Goal: Information Seeking & Learning: Learn about a topic

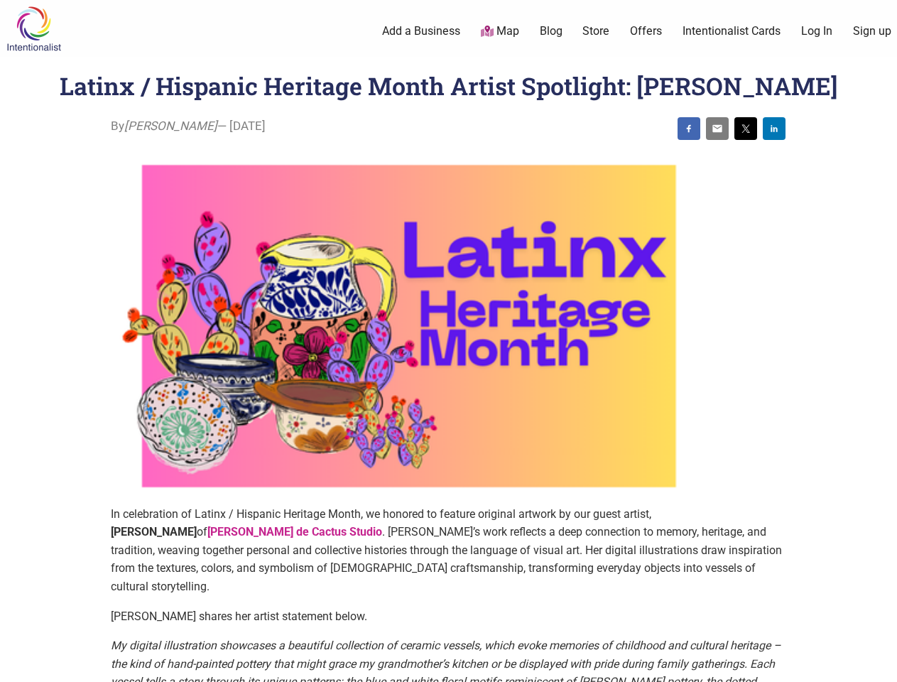
click at [448, 341] on img at bounding box center [409, 326] width 596 height 358
click at [689, 129] on img at bounding box center [688, 128] width 11 height 11
click at [717, 129] on img at bounding box center [717, 128] width 11 height 11
click at [746, 129] on img at bounding box center [745, 128] width 11 height 11
click at [774, 129] on img at bounding box center [773, 128] width 11 height 11
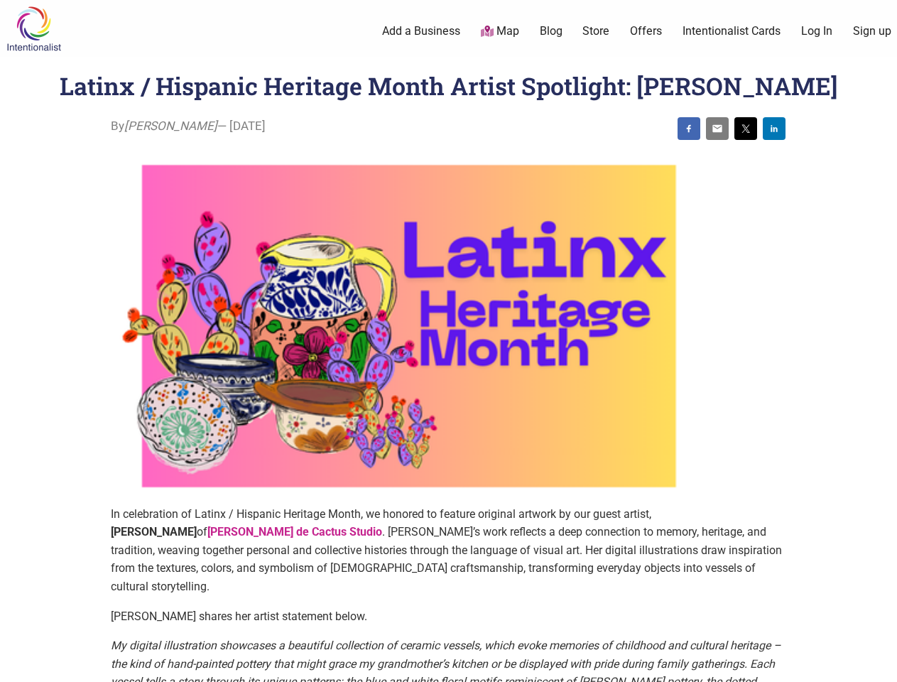
click at [881, 665] on icon at bounding box center [881, 664] width 16 height 18
